Goal: Task Accomplishment & Management: Manage account settings

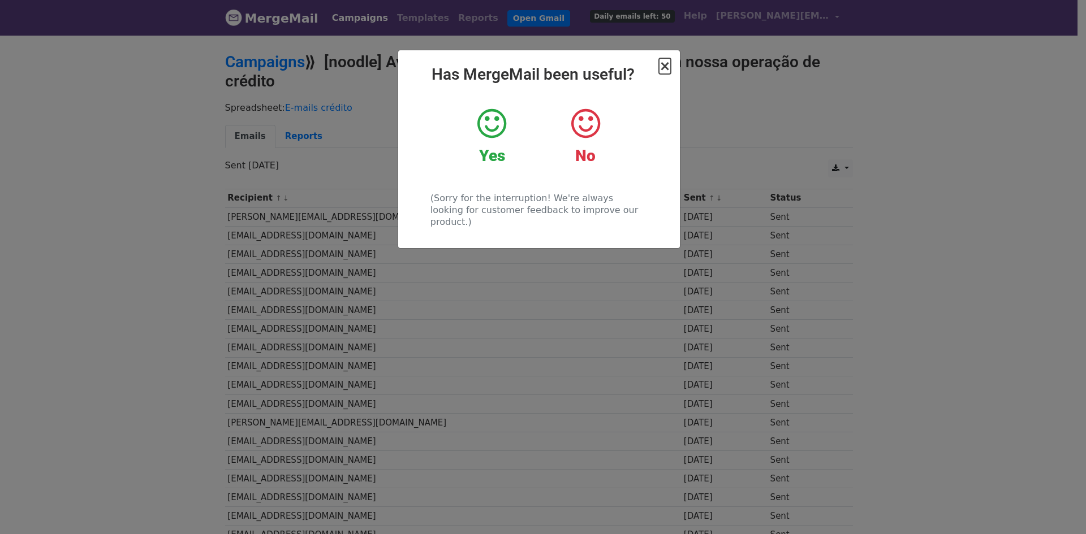
click at [666, 70] on span "×" at bounding box center [664, 66] width 11 height 16
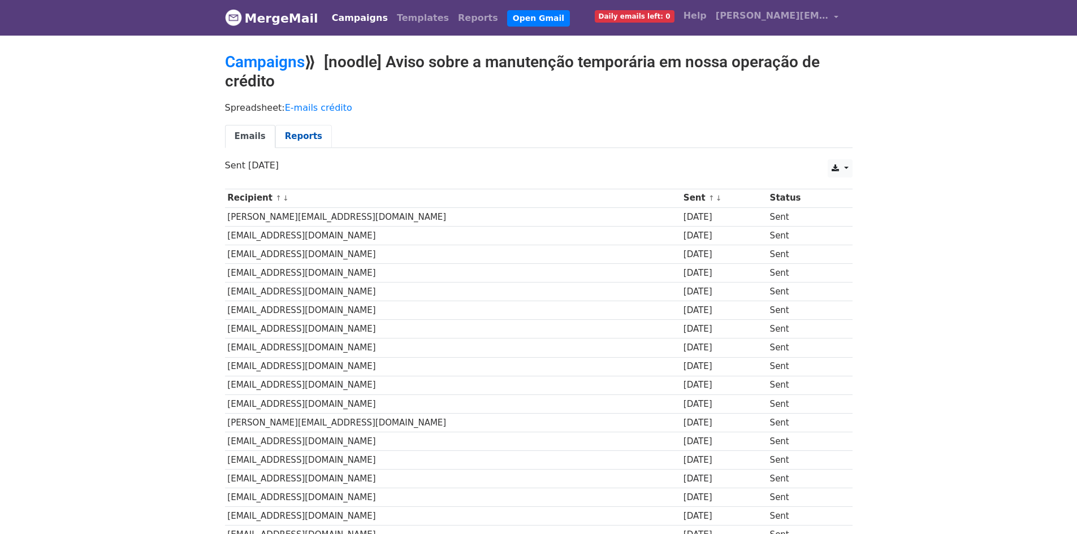
click at [281, 137] on link "Reports" at bounding box center [303, 136] width 57 height 23
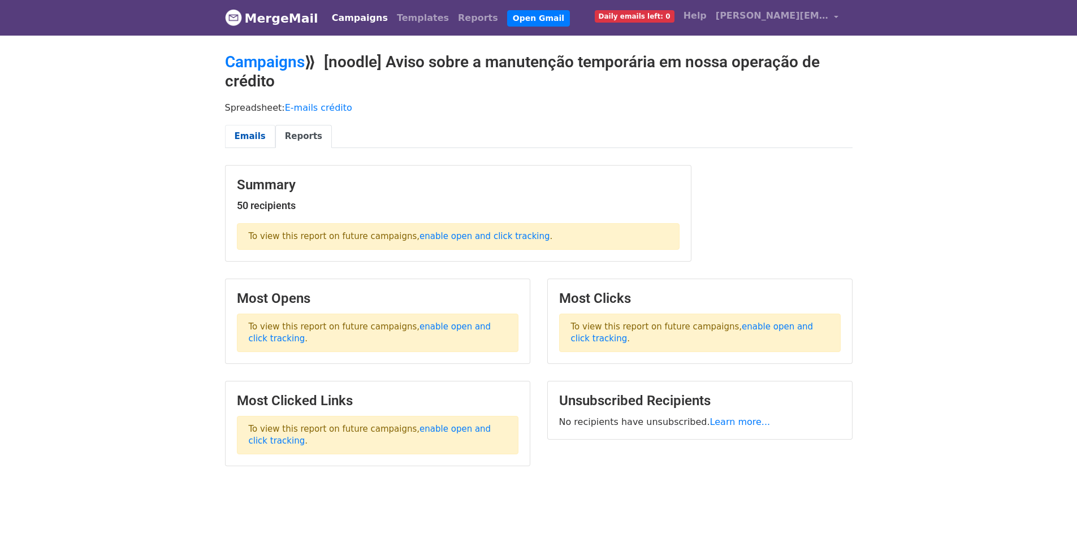
click at [243, 128] on link "Emails" at bounding box center [250, 136] width 50 height 23
